Goal: Find specific page/section: Find specific page/section

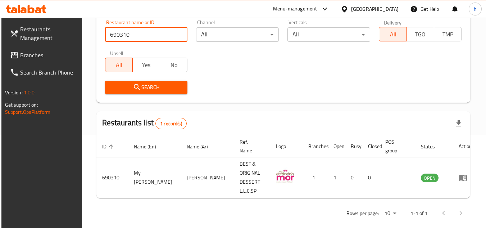
scroll to position [93, 0]
click at [357, 8] on div "[GEOGRAPHIC_DATA]" at bounding box center [375, 9] width 48 height 8
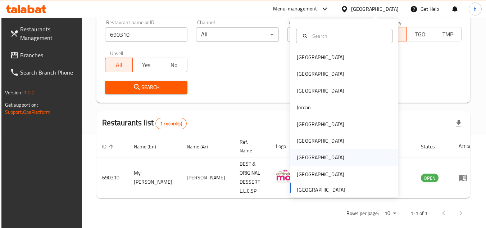
click at [297, 154] on div "[GEOGRAPHIC_DATA]" at bounding box center [321, 157] width 48 height 8
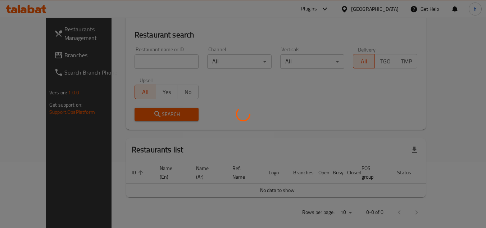
scroll to position [93, 0]
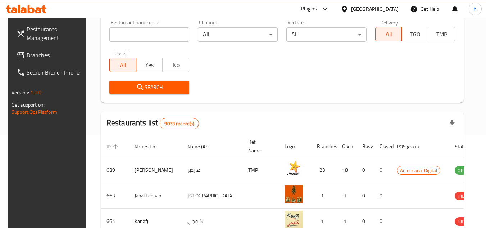
click at [55, 58] on span "Branches" at bounding box center [55, 55] width 57 height 9
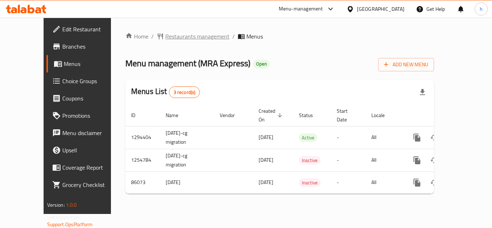
click at [182, 41] on span "Restaurants management" at bounding box center [197, 36] width 64 height 9
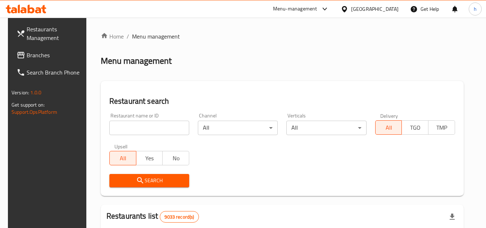
click at [389, 8] on div "[GEOGRAPHIC_DATA]" at bounding box center [375, 9] width 48 height 8
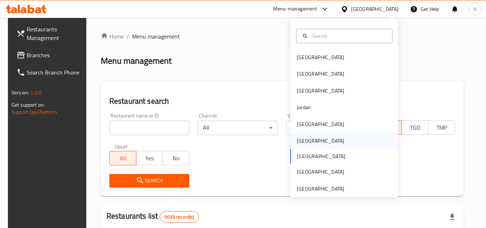
click at [303, 143] on div "[GEOGRAPHIC_DATA]" at bounding box center [321, 141] width 48 height 8
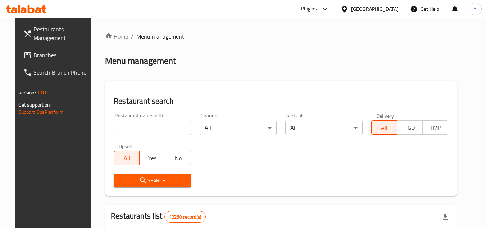
click at [35, 57] on span "Branches" at bounding box center [61, 55] width 57 height 9
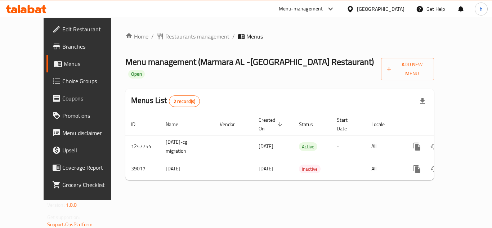
click at [399, 7] on div "[GEOGRAPHIC_DATA]" at bounding box center [381, 9] width 48 height 8
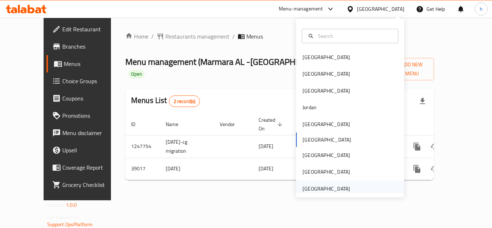
click at [333, 189] on div "[GEOGRAPHIC_DATA]" at bounding box center [326, 189] width 48 height 8
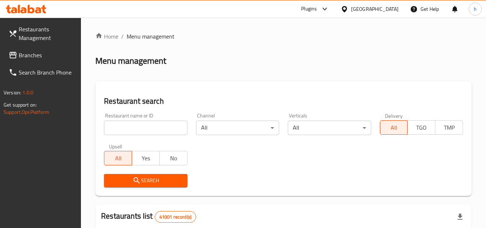
click at [44, 51] on span "Branches" at bounding box center [47, 55] width 57 height 9
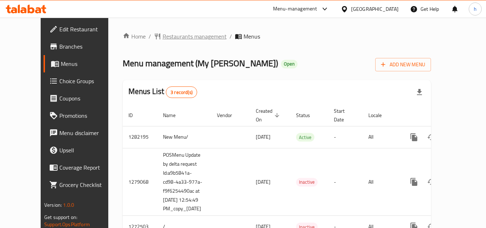
click at [169, 35] on span "Restaurants management" at bounding box center [195, 36] width 64 height 9
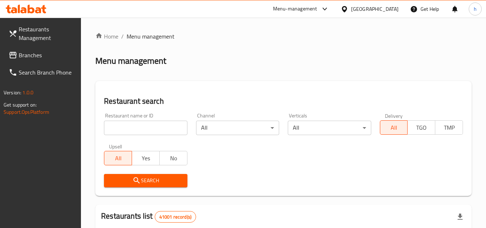
click at [139, 132] on input "search" at bounding box center [145, 128] width 83 height 14
paste input "690310"
type input "690310"
click button "Search" at bounding box center [145, 180] width 83 height 13
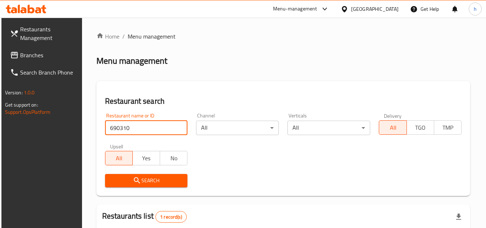
click at [371, 14] on div "[GEOGRAPHIC_DATA]" at bounding box center [369, 8] width 69 height 17
click at [361, 9] on div "United Arab Emirates" at bounding box center [375, 9] width 48 height 8
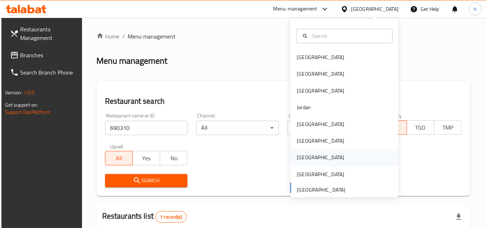
click at [298, 158] on div "[GEOGRAPHIC_DATA]" at bounding box center [321, 157] width 48 height 8
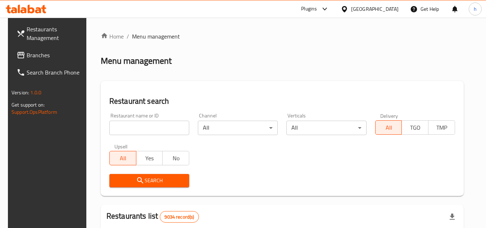
click at [62, 57] on span "Branches" at bounding box center [55, 55] width 57 height 9
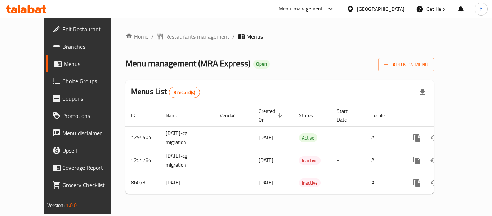
click at [190, 35] on span "Restaurants management" at bounding box center [197, 36] width 64 height 9
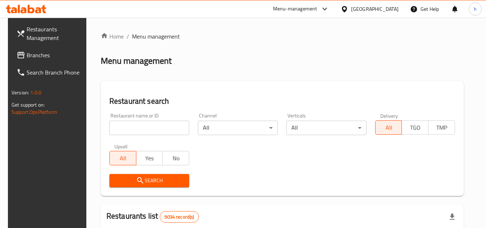
click at [42, 50] on link "Branches" at bounding box center [50, 54] width 78 height 17
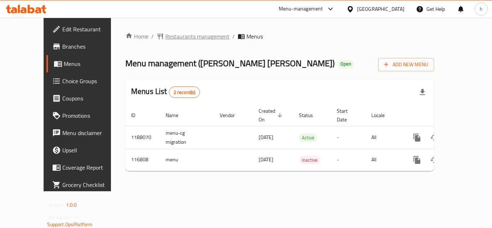
click at [176, 37] on span "Restaurants management" at bounding box center [197, 36] width 64 height 9
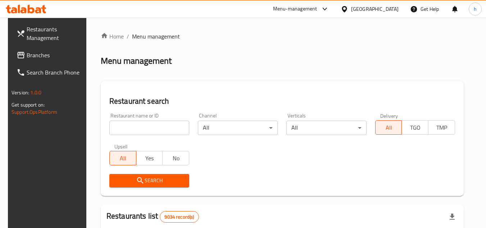
click at [46, 58] on span "Branches" at bounding box center [55, 55] width 57 height 9
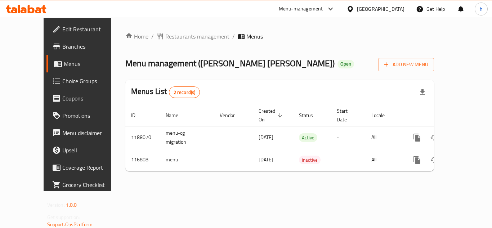
click at [180, 35] on span "Restaurants management" at bounding box center [197, 36] width 64 height 9
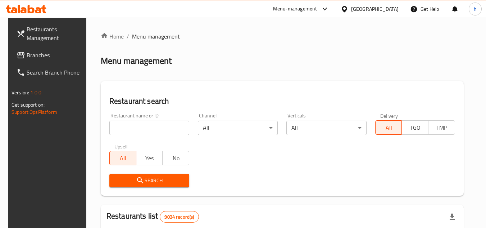
drag, startPoint x: 48, startPoint y: 55, endPoint x: 31, endPoint y: 58, distance: 16.7
click at [48, 55] on span "Branches" at bounding box center [55, 55] width 57 height 9
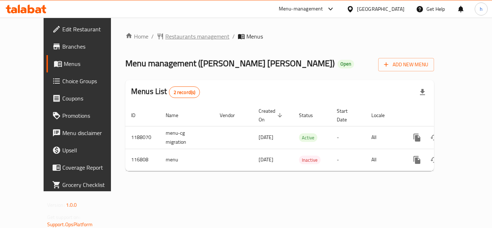
click at [176, 35] on span "Restaurants management" at bounding box center [197, 36] width 64 height 9
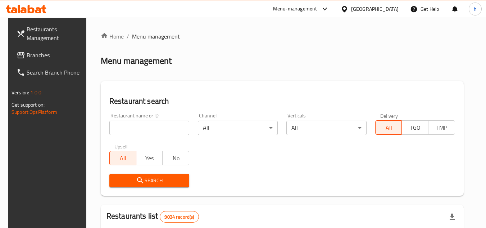
click at [41, 56] on span "Branches" at bounding box center [55, 55] width 57 height 9
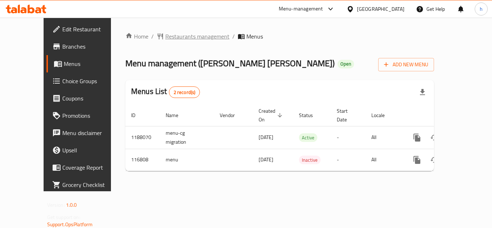
click at [173, 37] on span "Restaurants management" at bounding box center [197, 36] width 64 height 9
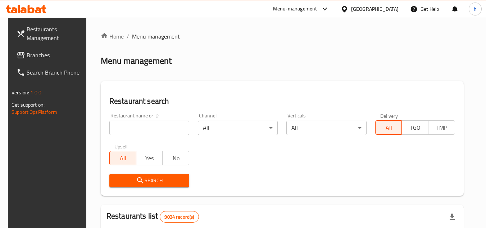
click at [39, 52] on span "Branches" at bounding box center [55, 55] width 57 height 9
